Goal: Task Accomplishment & Management: Complete application form

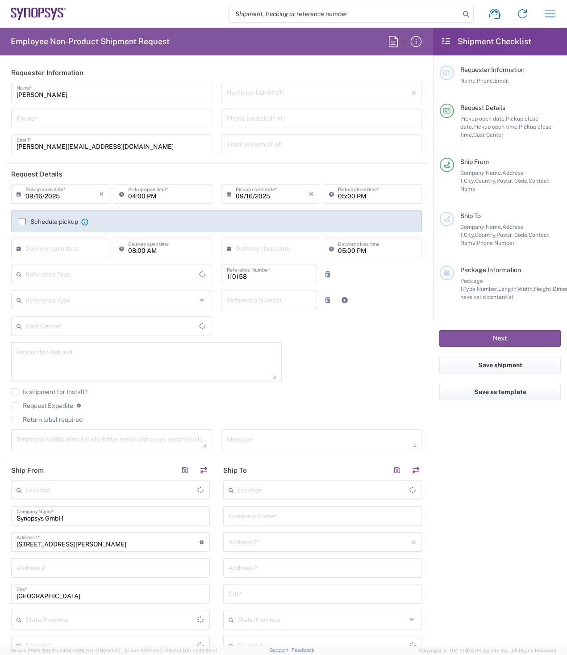
type input "DE01, FAC, DE02, Munich 110158"
type input "Delivered at Place"
type input "Germany"
type input "Bavaria"
type input "Department"
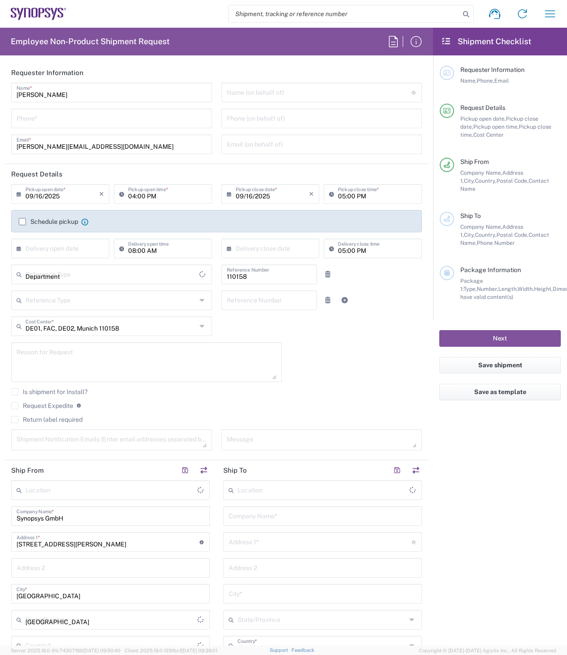
type input "Germany"
type input "Munich DE24"
click at [547, 11] on icon "button" at bounding box center [550, 13] width 10 height 7
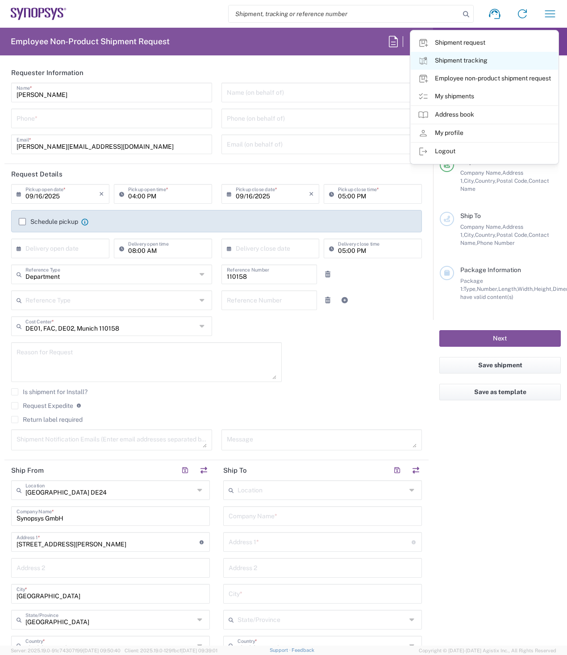
click at [462, 61] on link "Shipment tracking" at bounding box center [484, 61] width 147 height 18
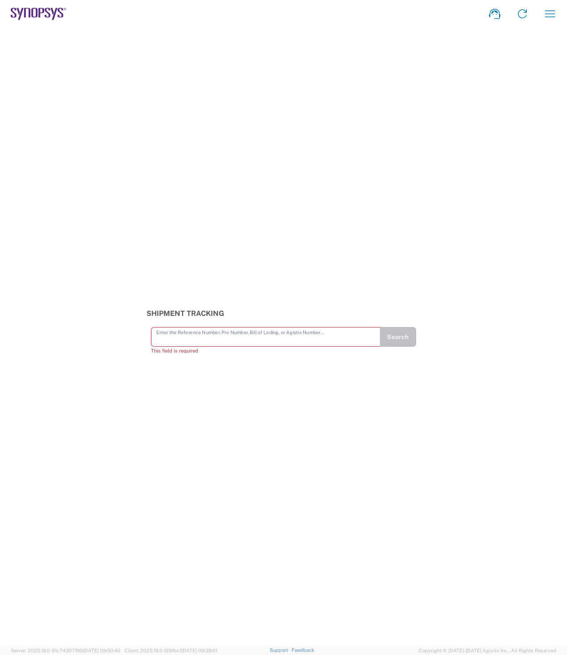
click at [220, 338] on input "text" at bounding box center [265, 336] width 219 height 16
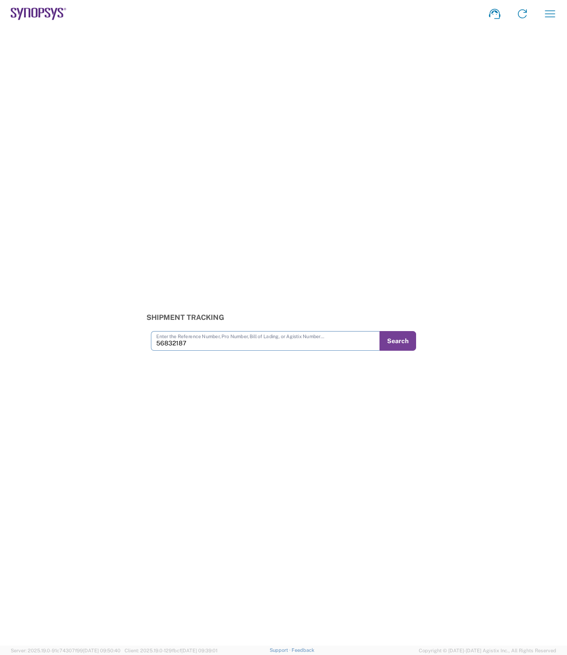
type input "56832187"
click at [395, 344] on button "Search" at bounding box center [398, 341] width 37 height 20
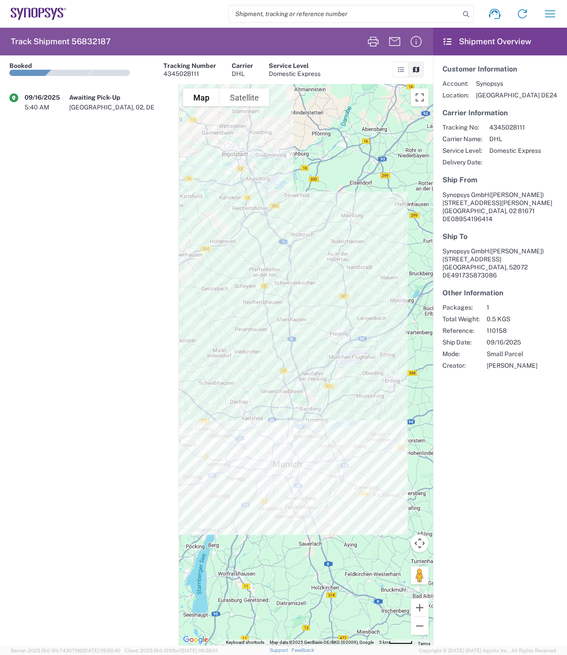
drag, startPoint x: 247, startPoint y: 410, endPoint x: 368, endPoint y: 401, distance: 121.4
click at [368, 401] on div at bounding box center [306, 365] width 255 height 562
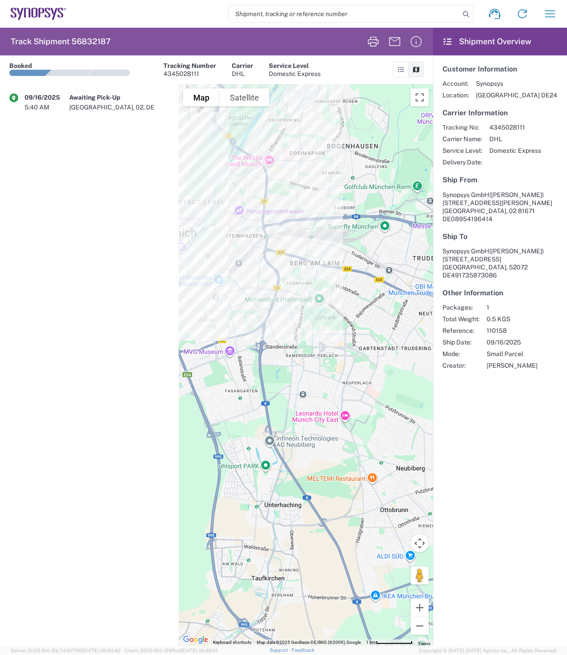
click at [255, 305] on div at bounding box center [306, 365] width 255 height 562
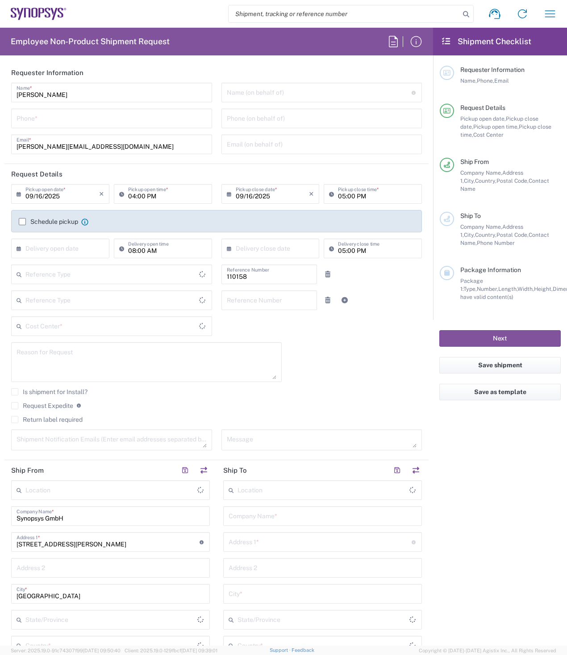
type input "Department"
type input "Delivered at Place"
type input "DE01, FAC, DE02, Munich 110158"
type input "[GEOGRAPHIC_DATA]"
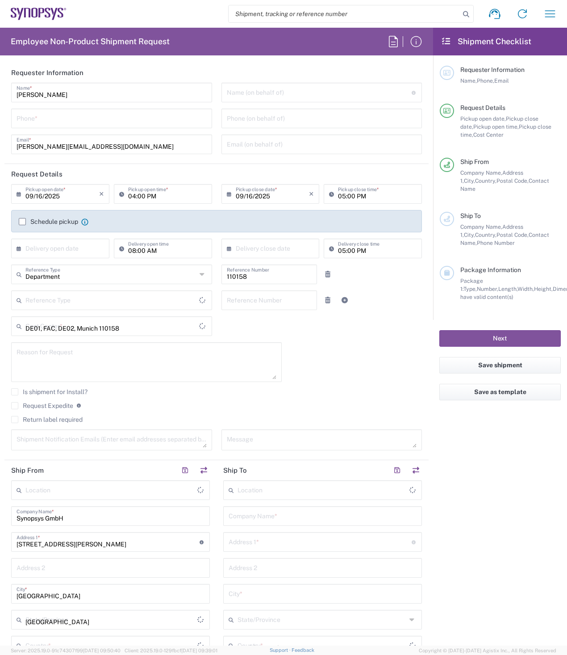
type input "[GEOGRAPHIC_DATA]"
type input "[GEOGRAPHIC_DATA] DE24"
click at [445, 40] on icon at bounding box center [446, 41] width 10 height 8
click at [478, 109] on span "Request Details" at bounding box center [483, 107] width 45 height 7
click at [447, 113] on icon at bounding box center [447, 111] width 8 height 6
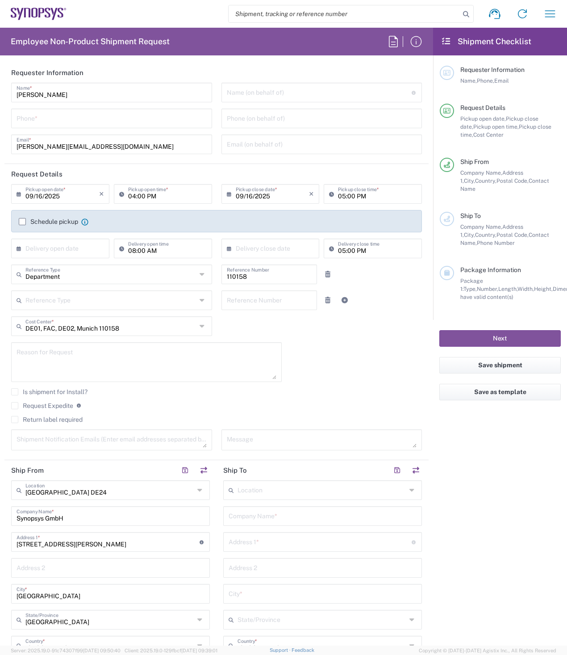
click at [23, 221] on label "Schedule pickup" at bounding box center [48, 221] width 59 height 7
click at [22, 222] on input "Schedule pickup" at bounding box center [22, 222] width 0 height 0
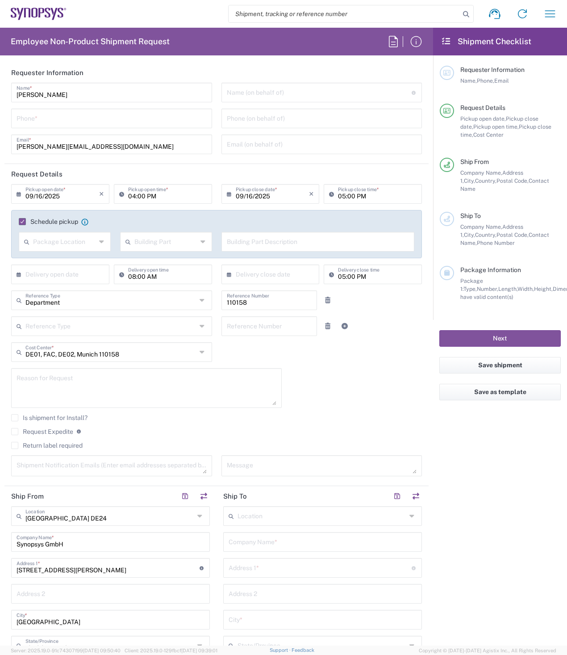
click at [23, 221] on label "Schedule pickup" at bounding box center [48, 221] width 59 height 7
click at [20, 222] on input "Schedule pickup" at bounding box center [20, 222] width 0 height 0
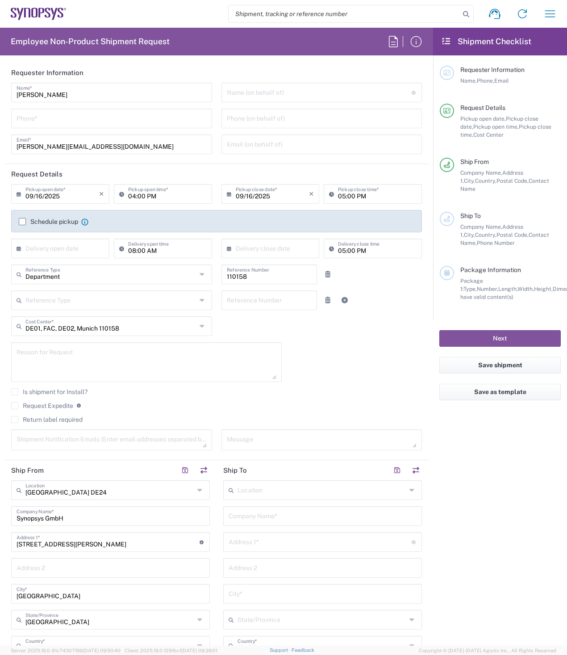
click at [23, 221] on label "Schedule pickup" at bounding box center [48, 221] width 59 height 7
click at [22, 222] on input "Schedule pickup" at bounding box center [22, 222] width 0 height 0
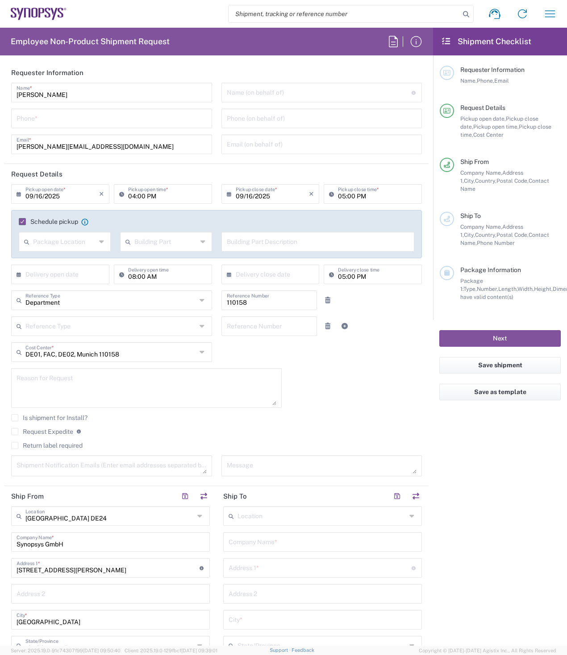
click at [23, 221] on label "Schedule pickup" at bounding box center [48, 221] width 59 height 7
click at [20, 222] on input "Schedule pickup" at bounding box center [20, 222] width 0 height 0
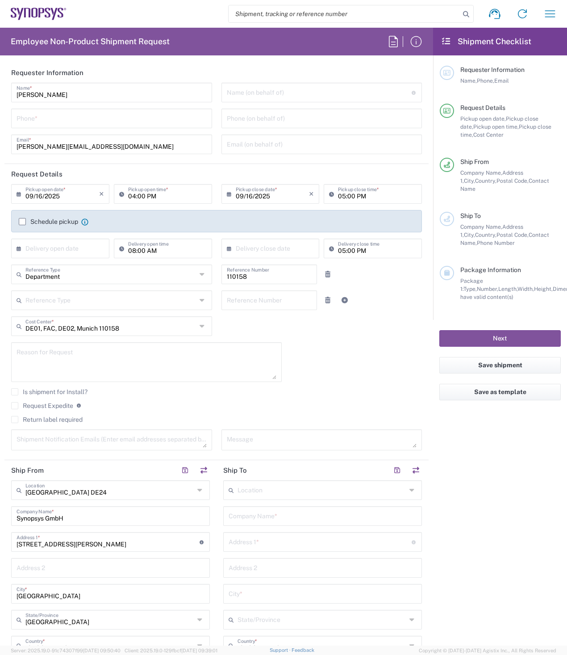
click at [23, 221] on label "Schedule pickup" at bounding box center [48, 221] width 59 height 7
click at [22, 222] on input "Schedule pickup" at bounding box center [22, 222] width 0 height 0
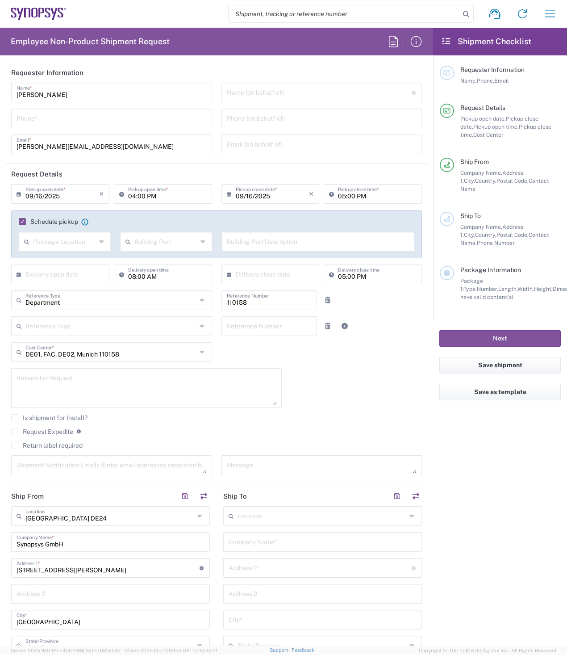
click at [24, 218] on label "Schedule pickup" at bounding box center [48, 221] width 59 height 7
click at [20, 222] on input "Schedule pickup" at bounding box center [20, 222] width 0 height 0
